Goal: Task Accomplishment & Management: Use online tool/utility

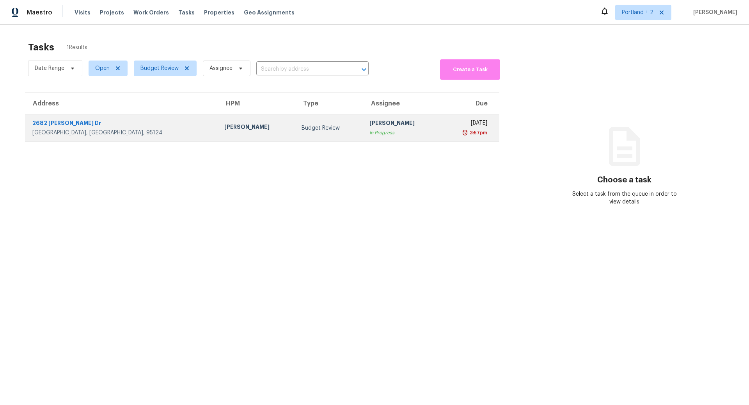
click at [87, 129] on div "San Jose, CA, 95124" at bounding box center [122, 133] width 180 height 8
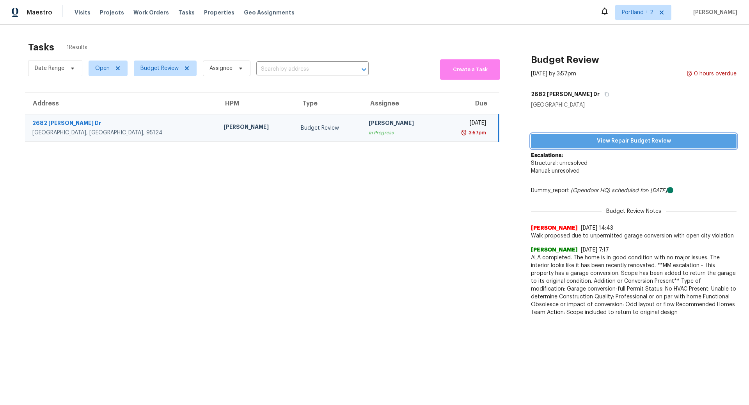
click at [625, 141] on span "View Repair Budget Review" at bounding box center [633, 141] width 193 height 10
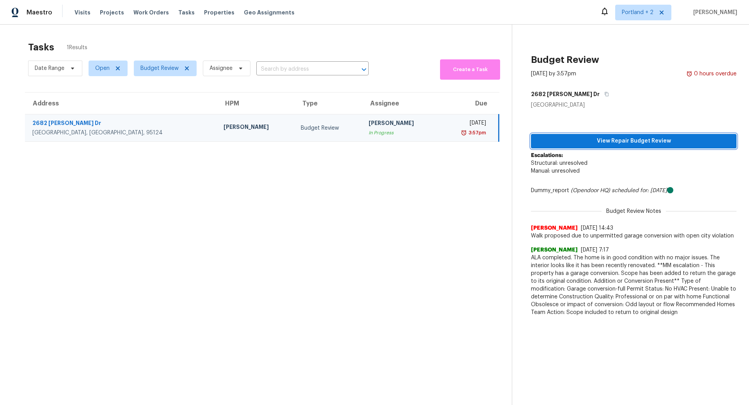
click at [631, 141] on span "View Repair Budget Review" at bounding box center [633, 141] width 193 height 10
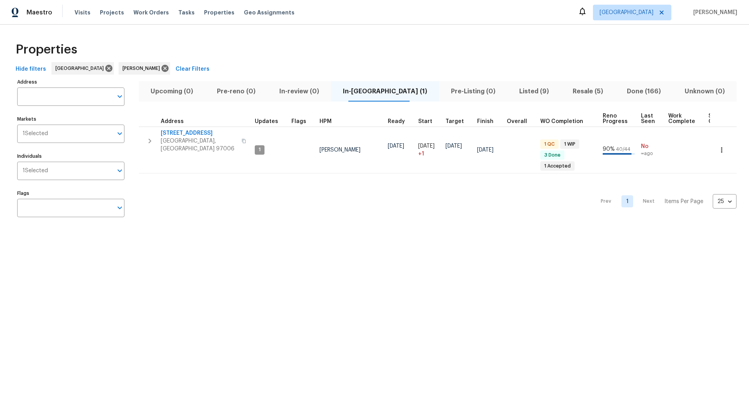
click at [578, 89] on span "Resale (5)" at bounding box center [587, 91] width 45 height 11
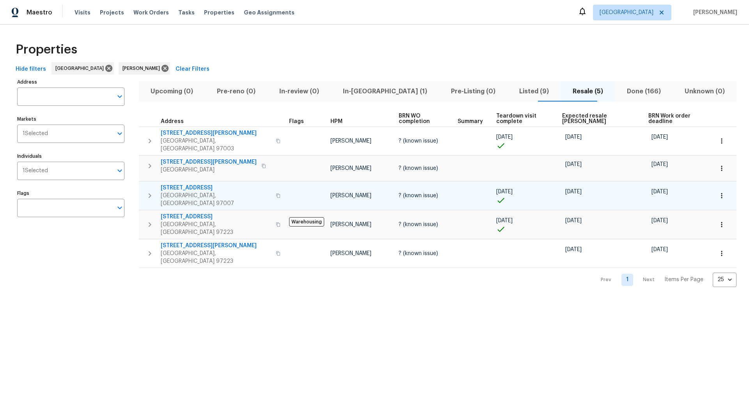
click at [276, 193] on icon "button" at bounding box center [278, 195] width 5 height 5
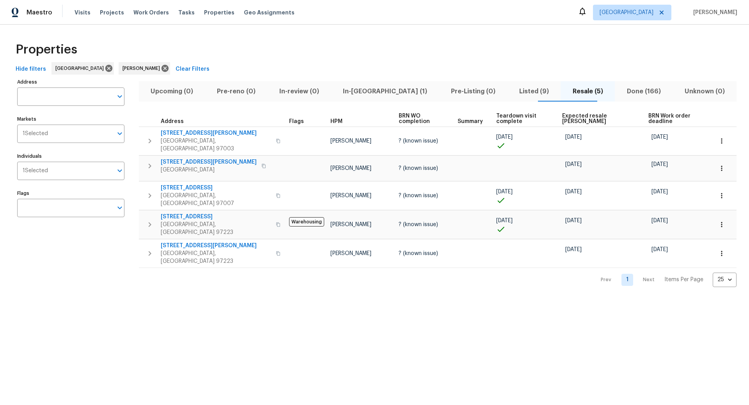
click at [383, 91] on span "In-reno (1)" at bounding box center [385, 91] width 99 height 11
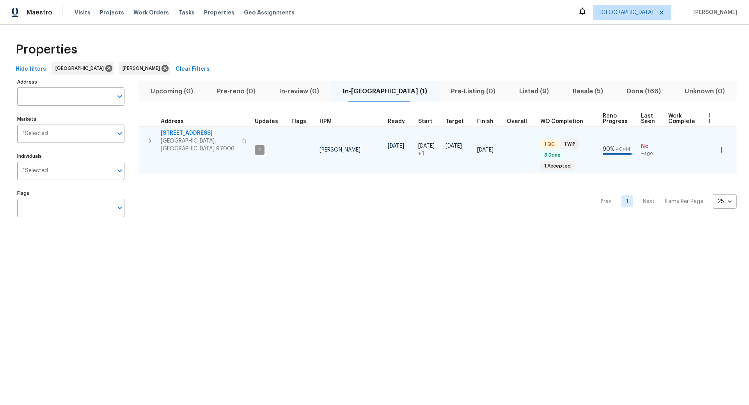
click at [723, 147] on icon "button" at bounding box center [722, 150] width 8 height 8
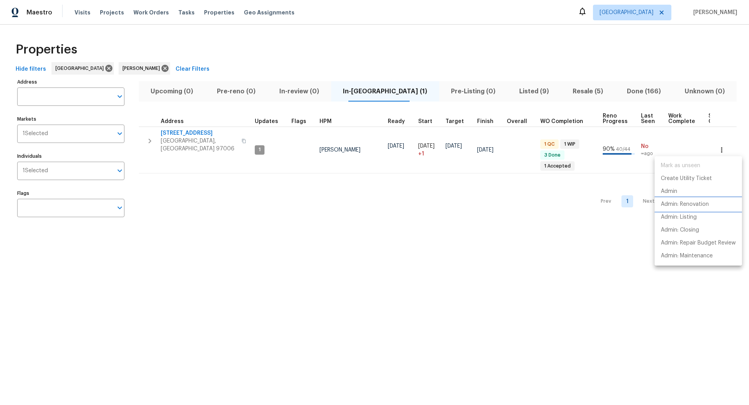
click at [682, 203] on p "Admin: Renovation" at bounding box center [685, 204] width 48 height 8
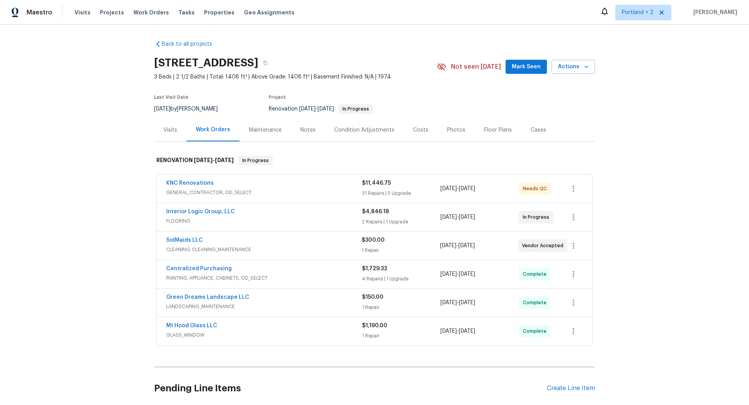
click at [329, 190] on span "GENERAL_CONTRACTOR, OD_SELECT" at bounding box center [264, 192] width 196 height 8
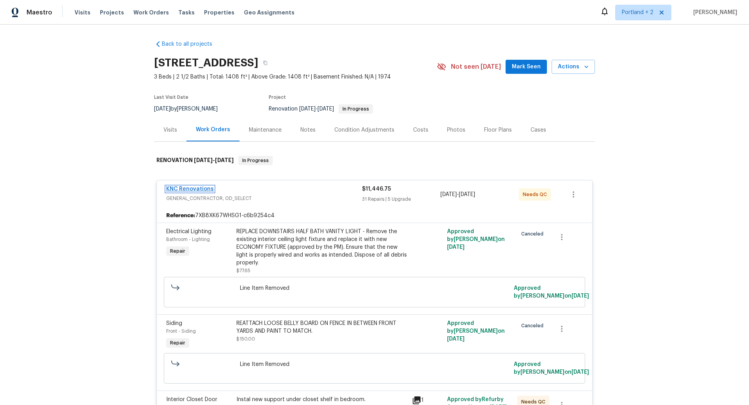
click at [193, 188] on link "KNC Renovations" at bounding box center [190, 188] width 48 height 5
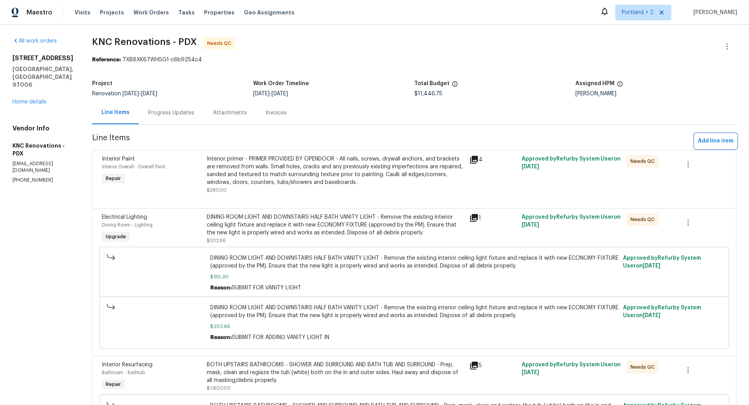
click at [713, 139] on span "Add line item" at bounding box center [716, 141] width 36 height 10
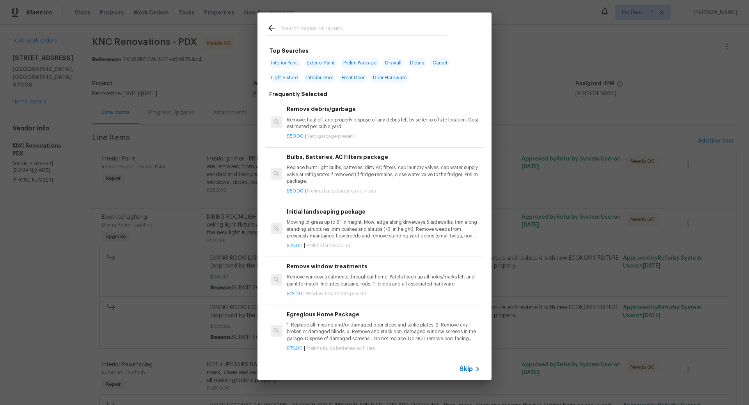
click at [469, 369] on span "Skip" at bounding box center [466, 369] width 13 height 8
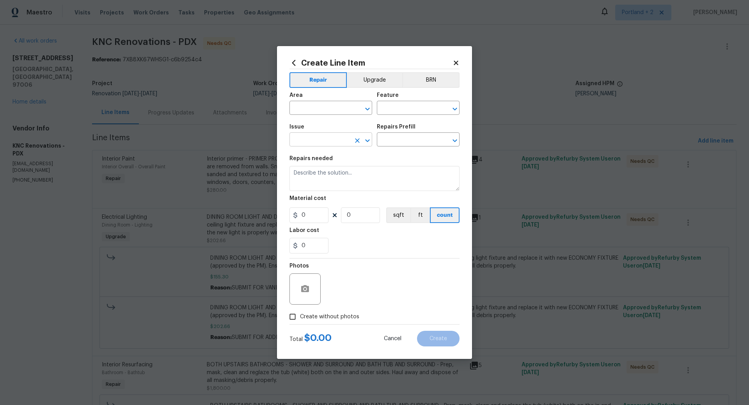
click at [304, 140] on input "text" at bounding box center [320, 140] width 61 height 12
click at [315, 201] on li "Interior Paint" at bounding box center [331, 202] width 83 height 13
type input "Interior Paint"
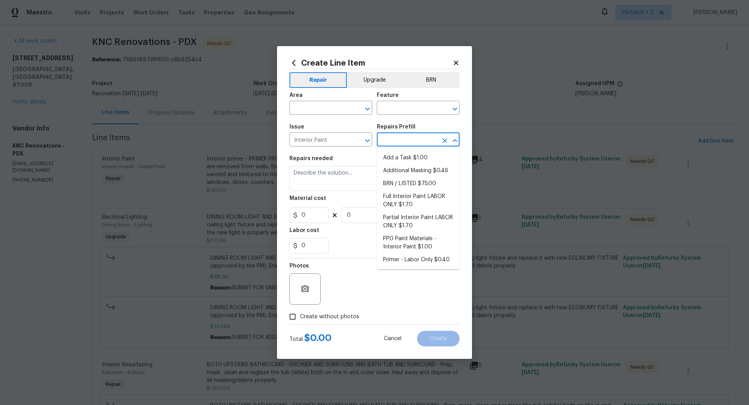
click at [395, 141] on input "text" at bounding box center [407, 140] width 61 height 12
click at [406, 156] on li "Add a Task $1.00" at bounding box center [418, 157] width 83 height 13
type input "Overall Paint"
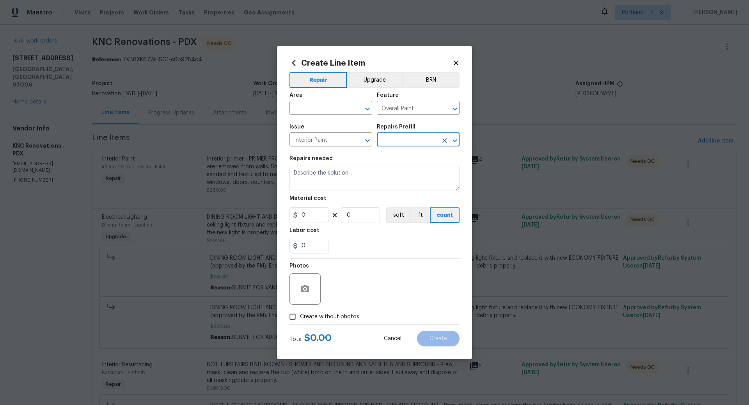
type input "Add a Task $1.00"
type textarea "HPM to detail"
type input "1"
click at [343, 175] on textarea "HPM to detail" at bounding box center [375, 178] width 170 height 25
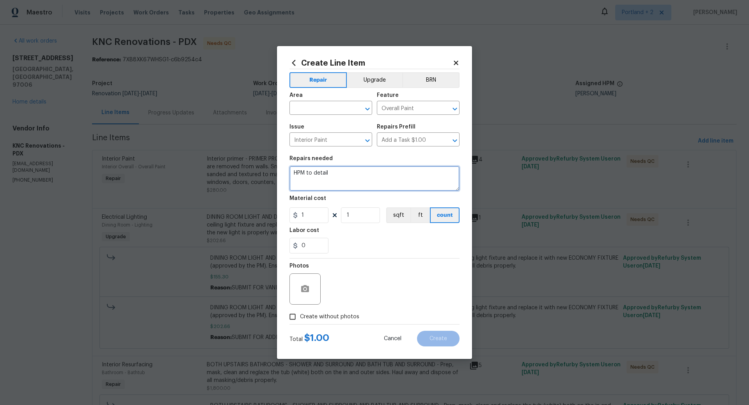
click at [343, 175] on textarea "HPM to detail" at bounding box center [375, 178] width 170 height 25
type textarea "Touch up paint needed after flooring install."
click at [323, 111] on input "text" at bounding box center [320, 109] width 61 height 12
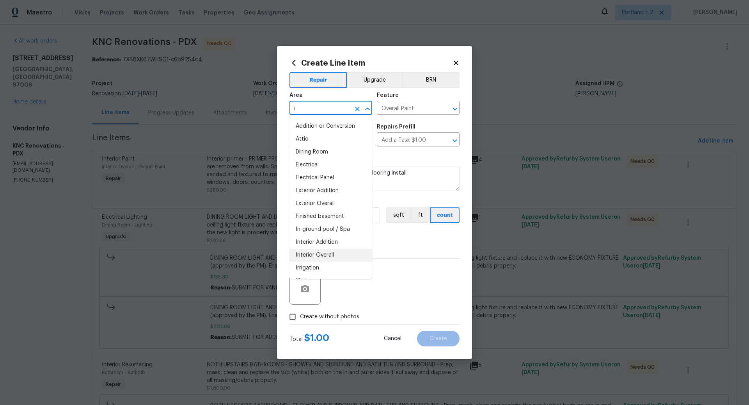
click at [322, 251] on li "Interior Overall" at bounding box center [331, 255] width 83 height 13
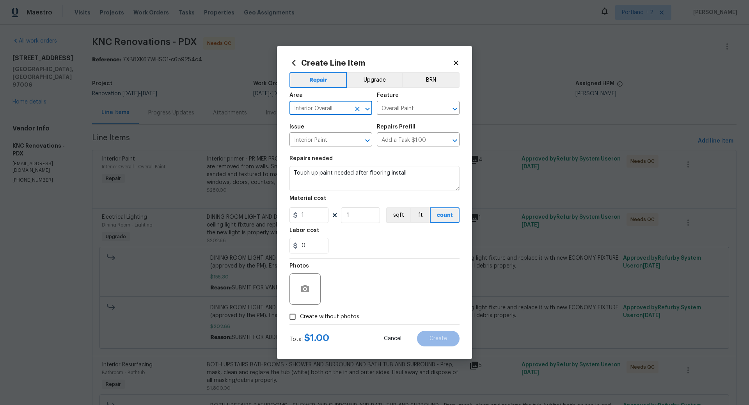
type input "Interior Overall"
click at [315, 215] on input "1" at bounding box center [309, 215] width 39 height 16
type input "150"
click at [294, 316] on input "Create without photos" at bounding box center [292, 316] width 15 height 15
checkbox input "true"
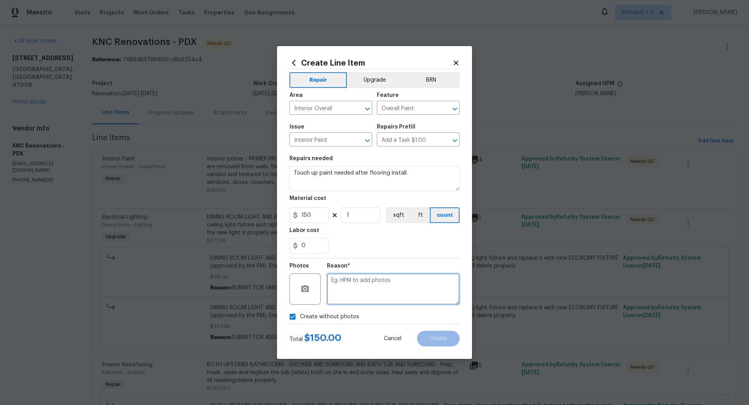
click at [358, 288] on textarea at bounding box center [393, 288] width 133 height 31
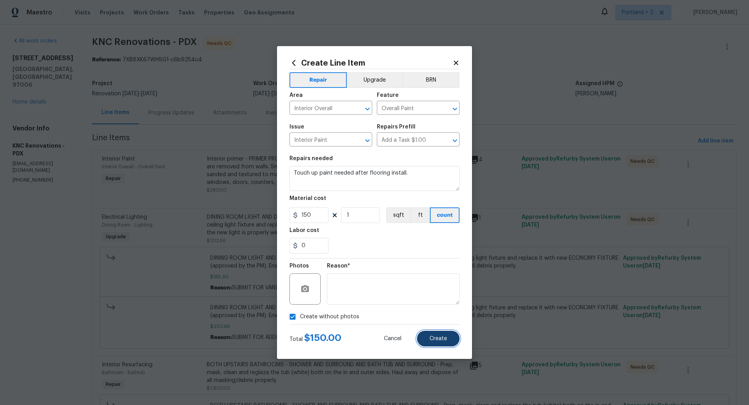
click at [444, 339] on span "Create" at bounding box center [439, 339] width 18 height 6
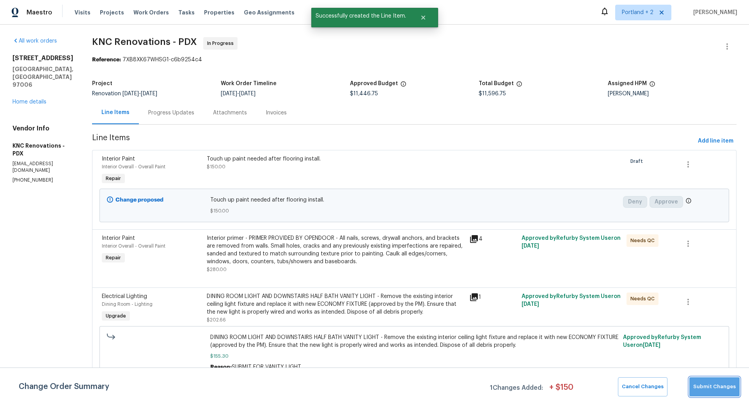
click at [718, 391] on span "Submit Changes" at bounding box center [714, 386] width 43 height 9
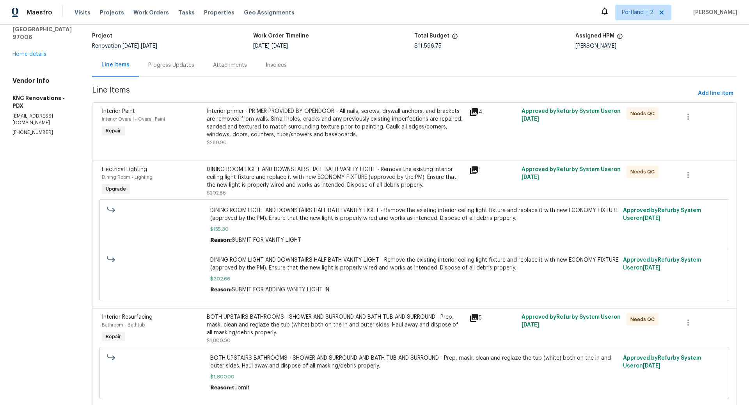
scroll to position [50, 0]
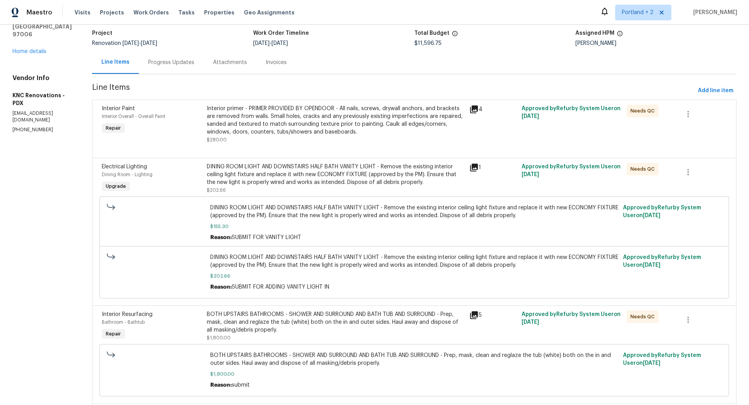
click at [327, 121] on div "Interior primer - PRIMER PROVIDED BY OPENDOOR - All nails, screws, drywall anch…" at bounding box center [336, 120] width 258 height 31
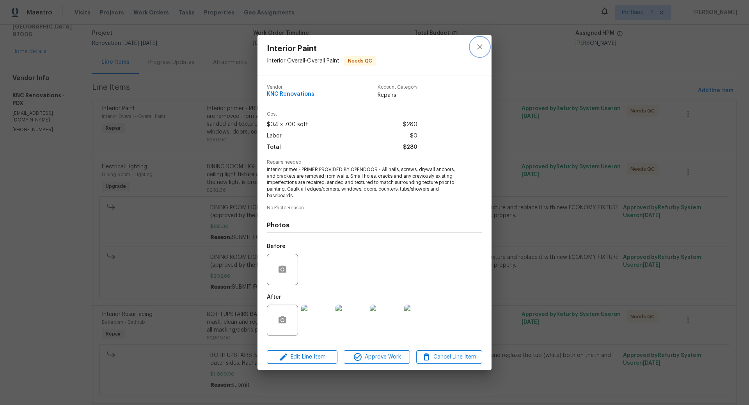
click at [481, 46] on icon "close" at bounding box center [479, 46] width 9 height 9
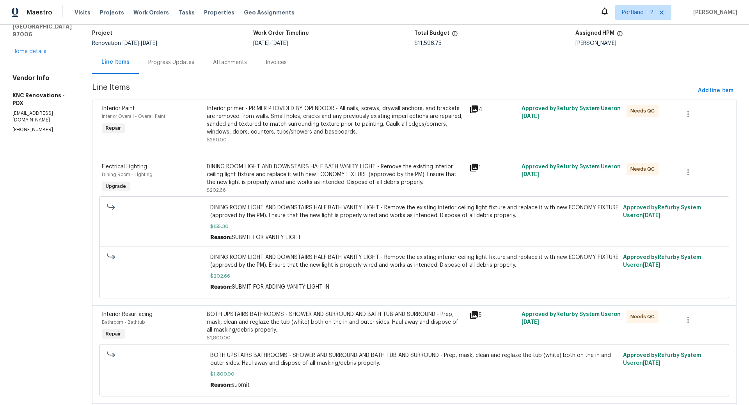
click at [362, 172] on div "DINING ROOM LIGHT AND DOWNSTAIRS HALF BATH VANITY LIGHT - Remove the existing i…" at bounding box center [336, 174] width 258 height 23
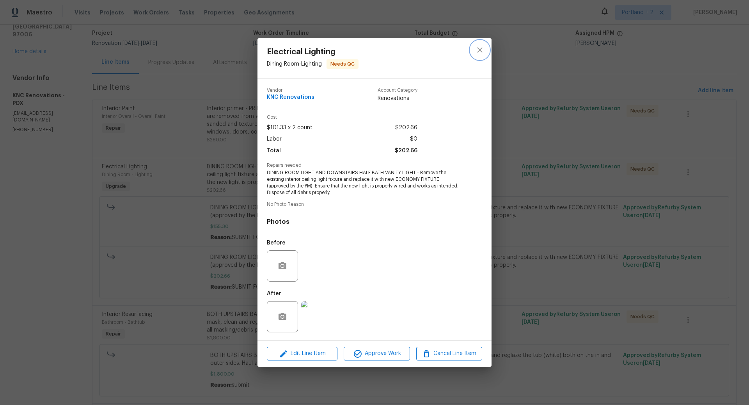
click at [480, 49] on icon "close" at bounding box center [479, 49] width 5 height 5
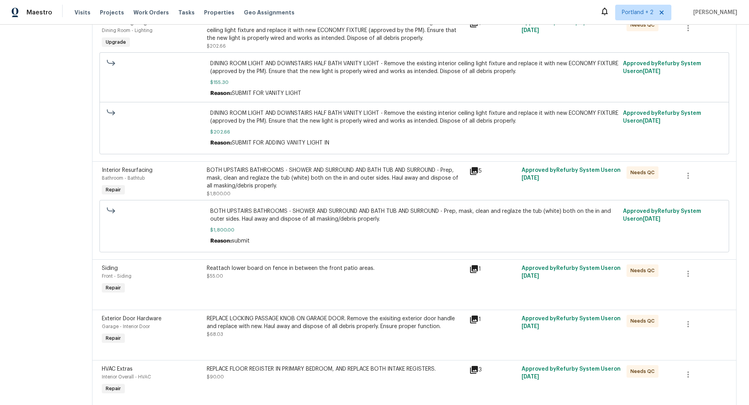
scroll to position [199, 0]
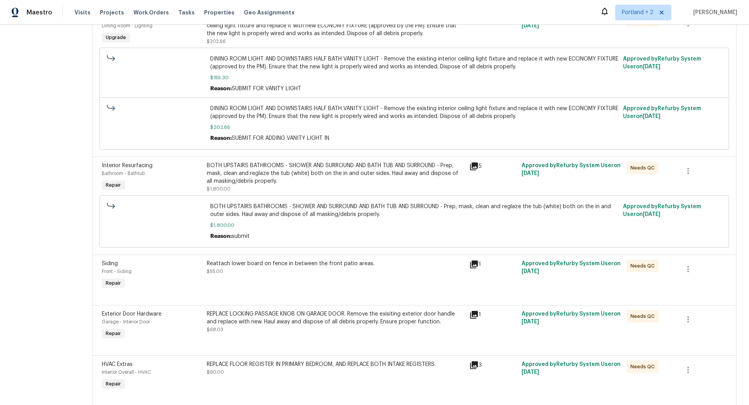
click at [375, 176] on div "BOTH UPSTAIRS BATHROOMS - SHOWER AND SURROUND AND BATH TUB AND SURROUND - Prep,…" at bounding box center [336, 173] width 258 height 23
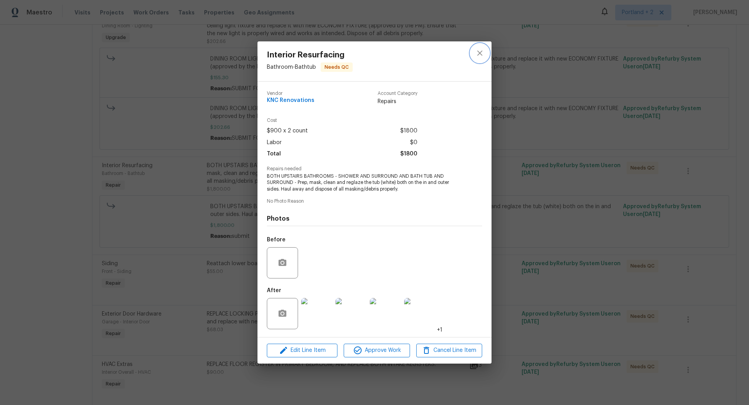
click at [481, 50] on icon "close" at bounding box center [479, 52] width 9 height 9
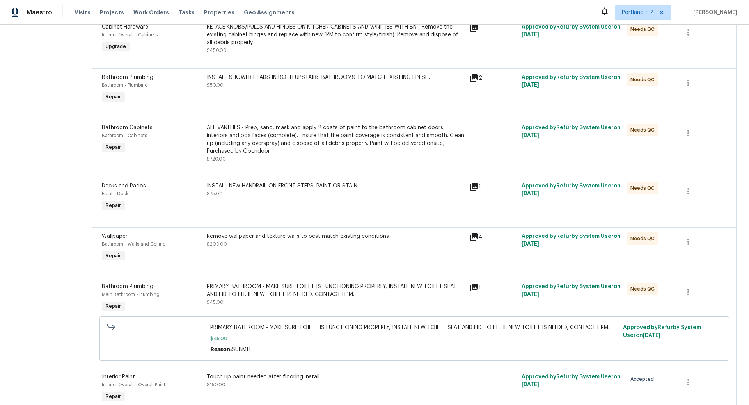
scroll to position [1991, 0]
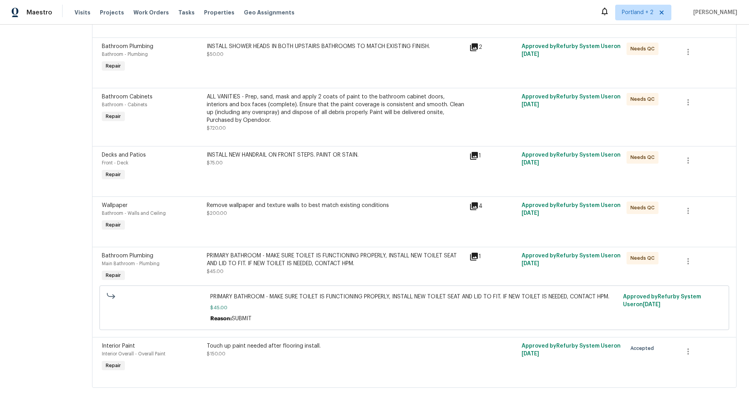
click at [315, 260] on div "PRIMARY BATHROOM - MAKE SURE TOILET IS FUNCTIONING PROPERLY, INSTALL NEW TOILET…" at bounding box center [336, 260] width 258 height 16
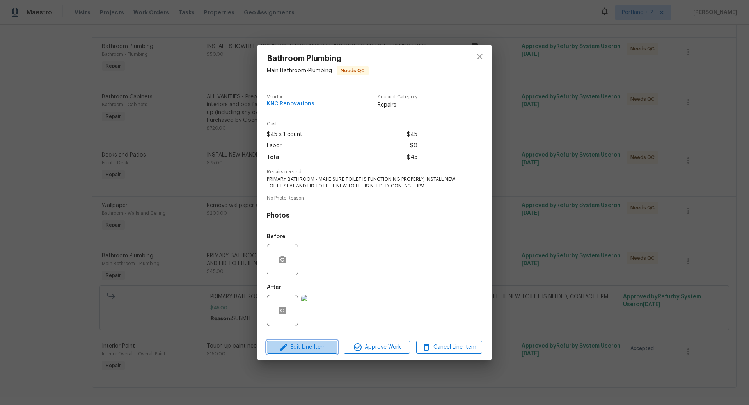
click at [309, 347] on span "Edit Line Item" at bounding box center [302, 347] width 66 height 10
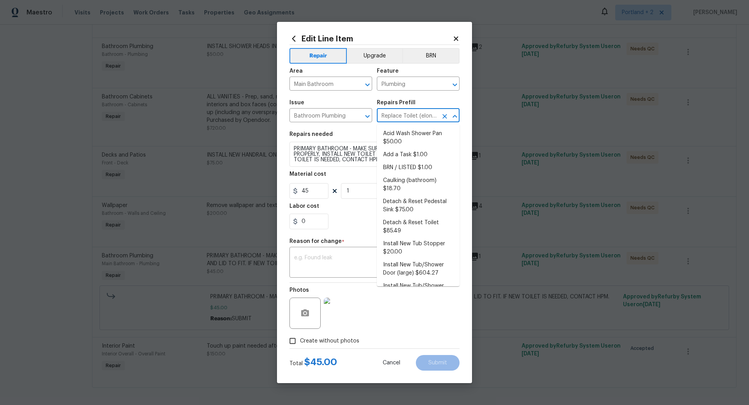
click at [407, 116] on input "Replace Toilet (elongated) $181.65" at bounding box center [407, 116] width 61 height 12
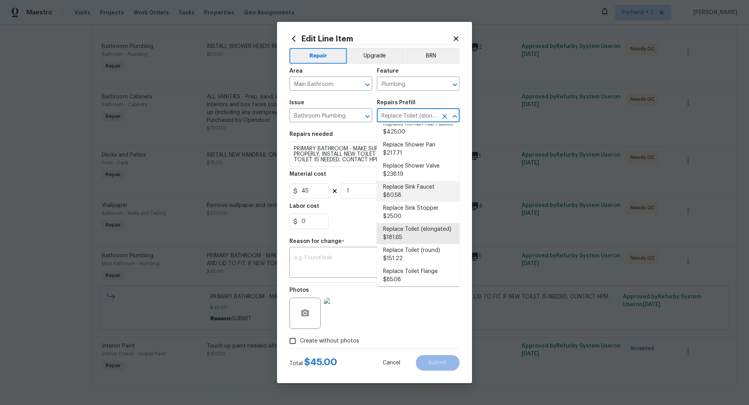
scroll to position [349, 0]
click at [404, 222] on li "Replace Toilet (elongated) $181.65" at bounding box center [418, 232] width 83 height 21
type textarea "Remove the existing toilet, prep the flange, install a new elongated toilet wit…"
type input "181.65"
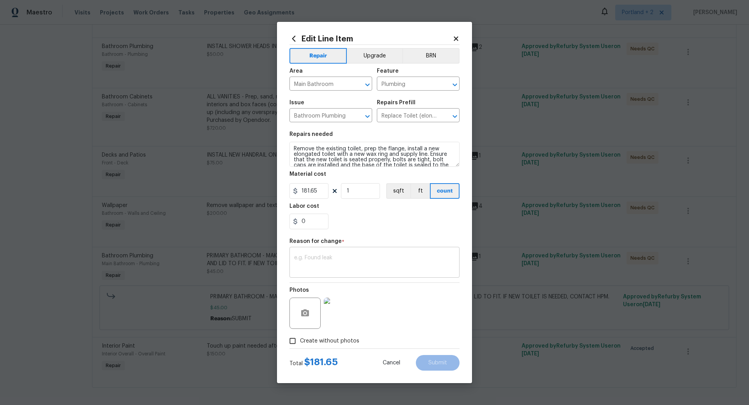
click at [345, 254] on div "x ​" at bounding box center [375, 263] width 170 height 29
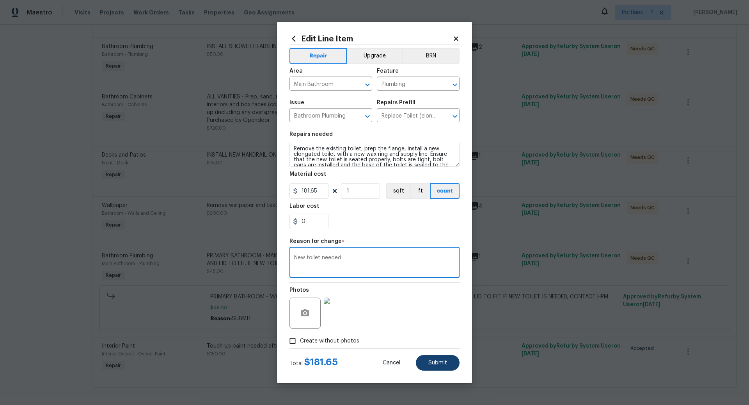
type textarea "New toilet needed."
click at [439, 362] on span "Submit" at bounding box center [437, 363] width 19 height 6
type textarea "PRIMARY BATHROOM - MAKE SURE TOILET IS FUNCTIONING PROPERLY, INSTALL NEW TOILET…"
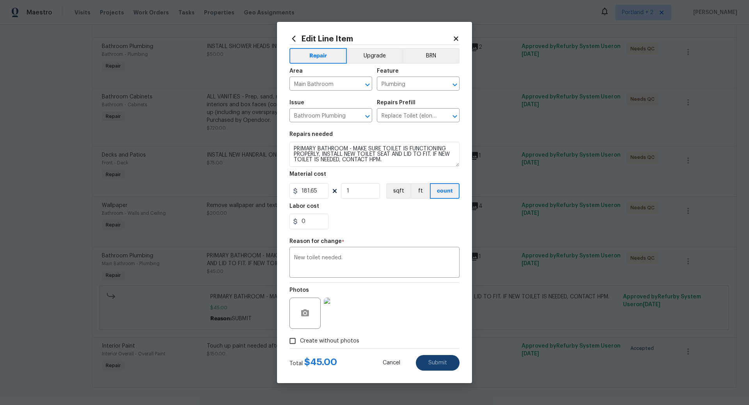
type input "45"
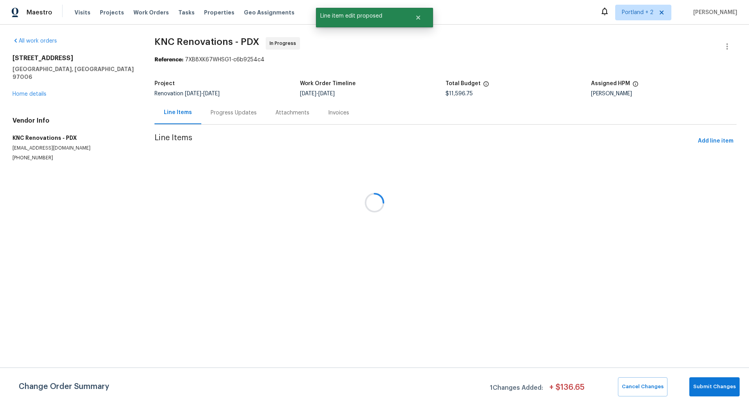
scroll to position [0, 0]
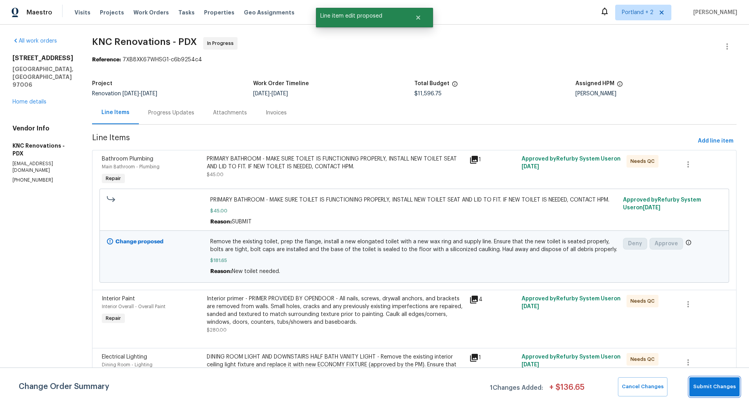
click at [716, 383] on span "Submit Changes" at bounding box center [714, 386] width 43 height 9
